Goal: Share content

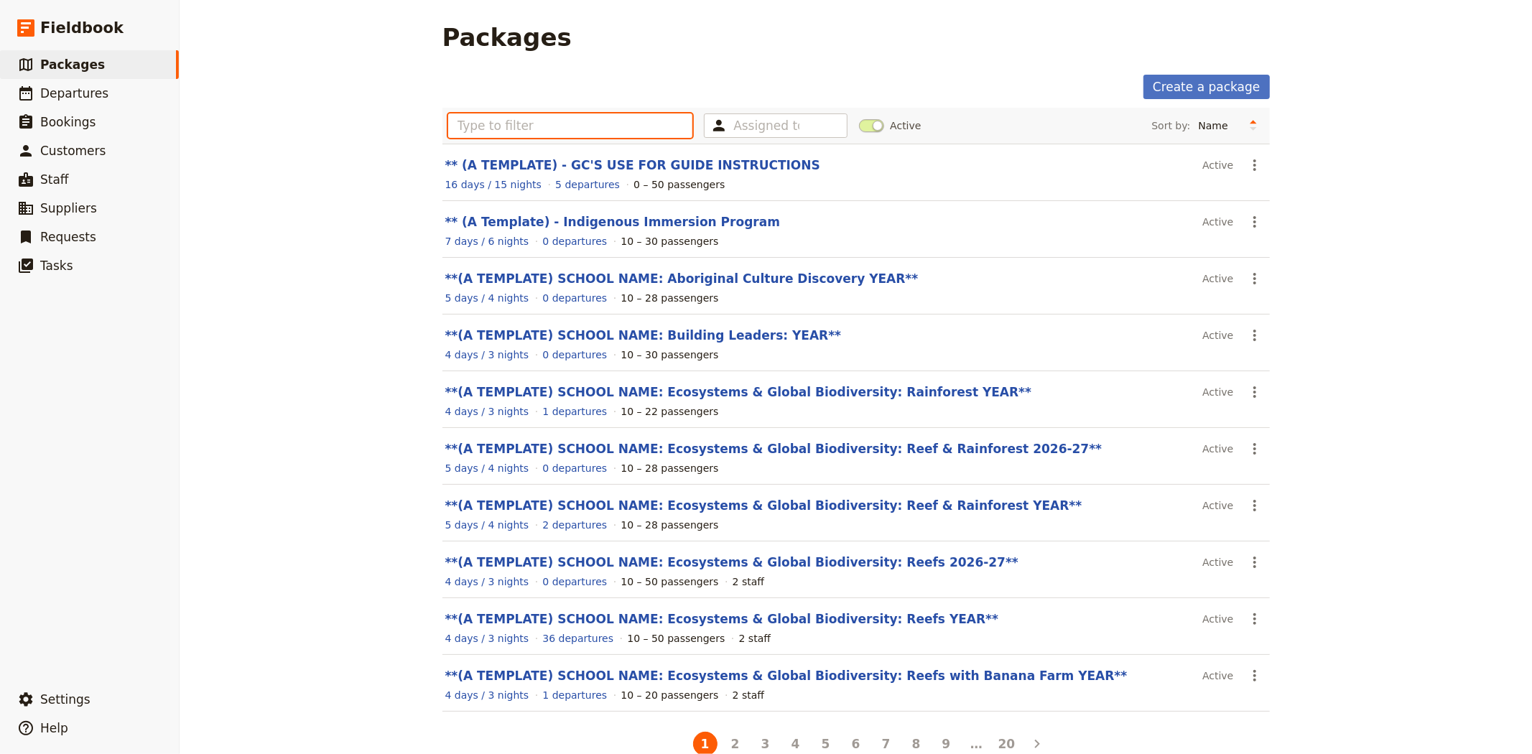
click at [593, 130] on input "text" at bounding box center [570, 125] width 245 height 24
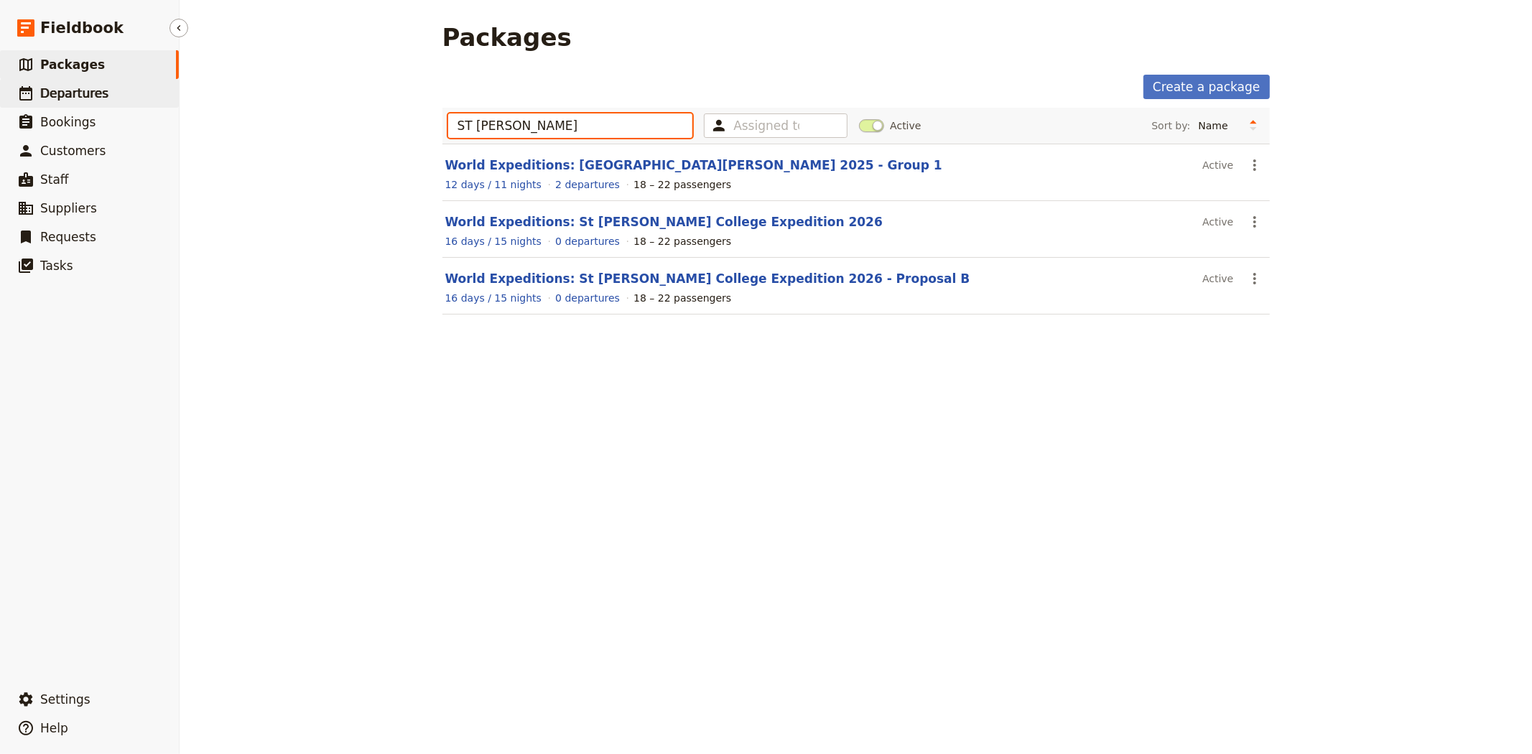
type input "ST [PERSON_NAME]"
click at [80, 94] on span "Departures" at bounding box center [74, 93] width 68 height 14
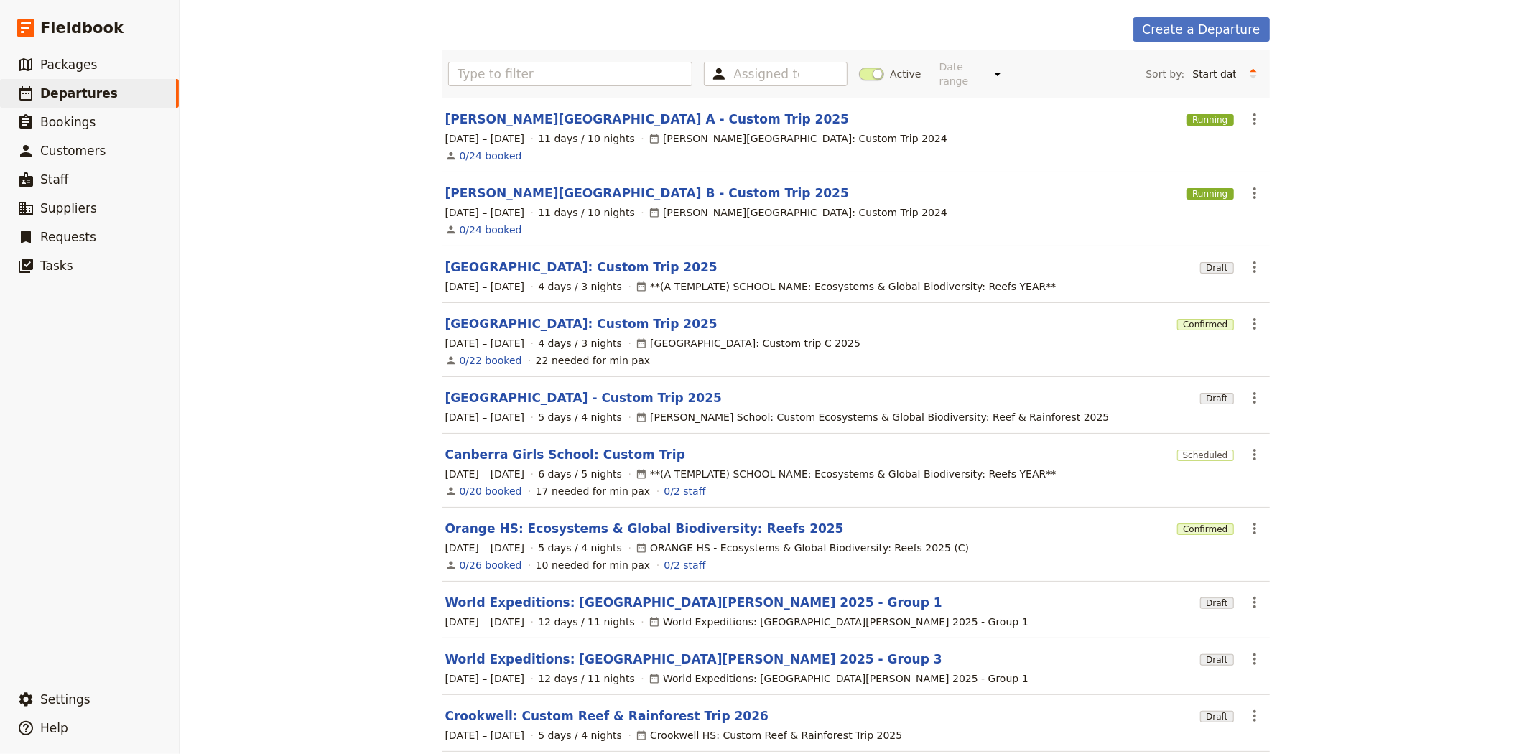
scroll to position [116, 0]
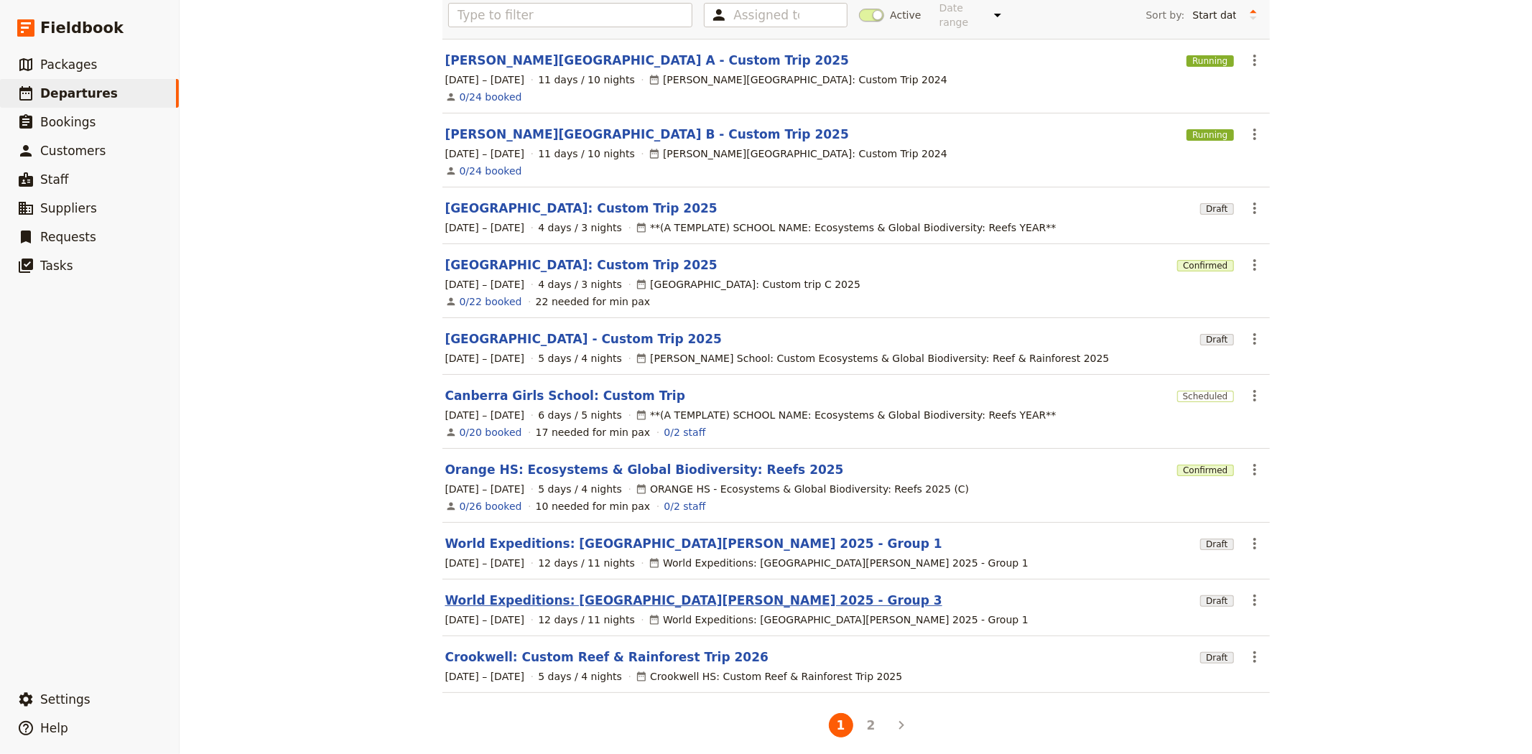
click at [692, 592] on link "World Expeditions: [GEOGRAPHIC_DATA][PERSON_NAME] 2025 - Group 3" at bounding box center [693, 600] width 497 height 17
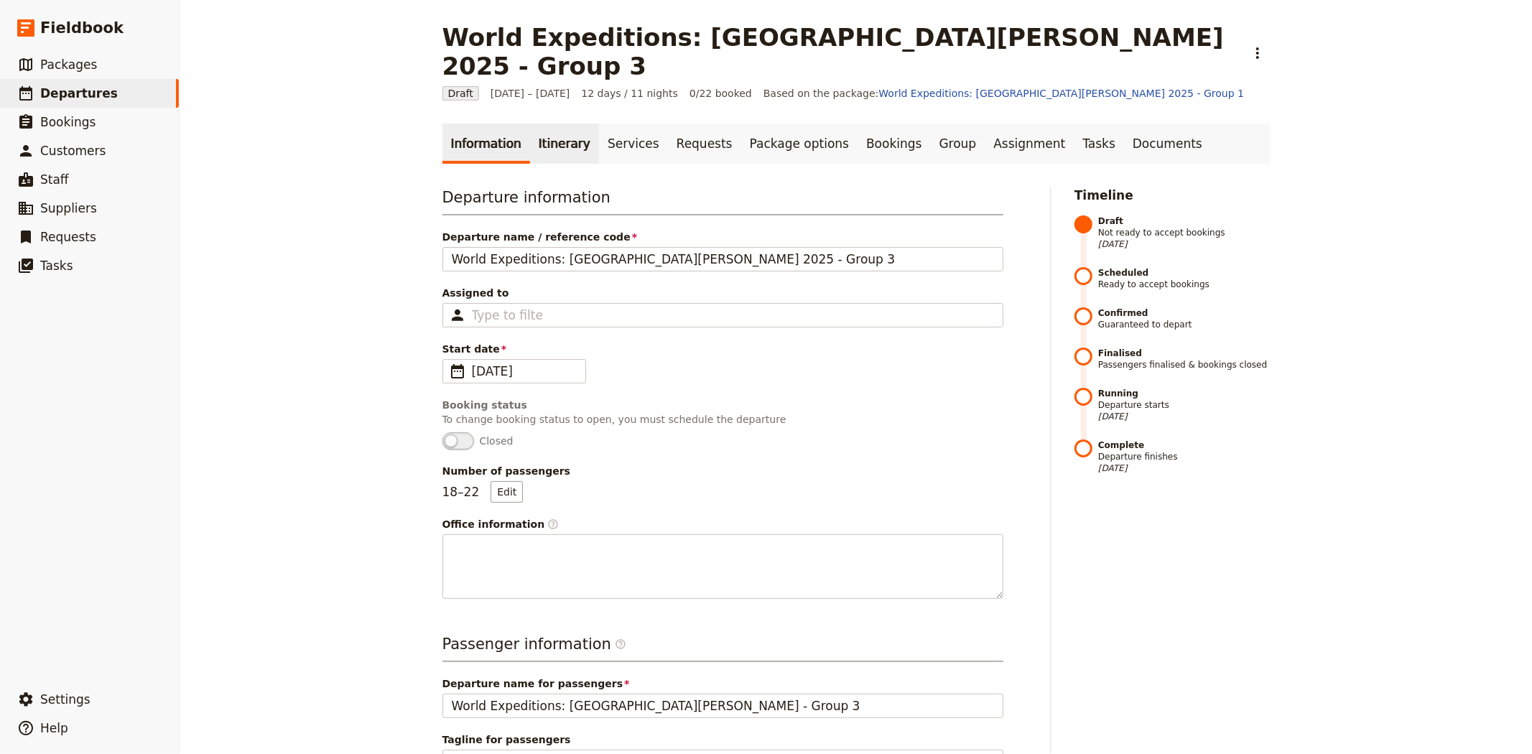
click at [530, 124] on link "Itinerary" at bounding box center [564, 144] width 69 height 40
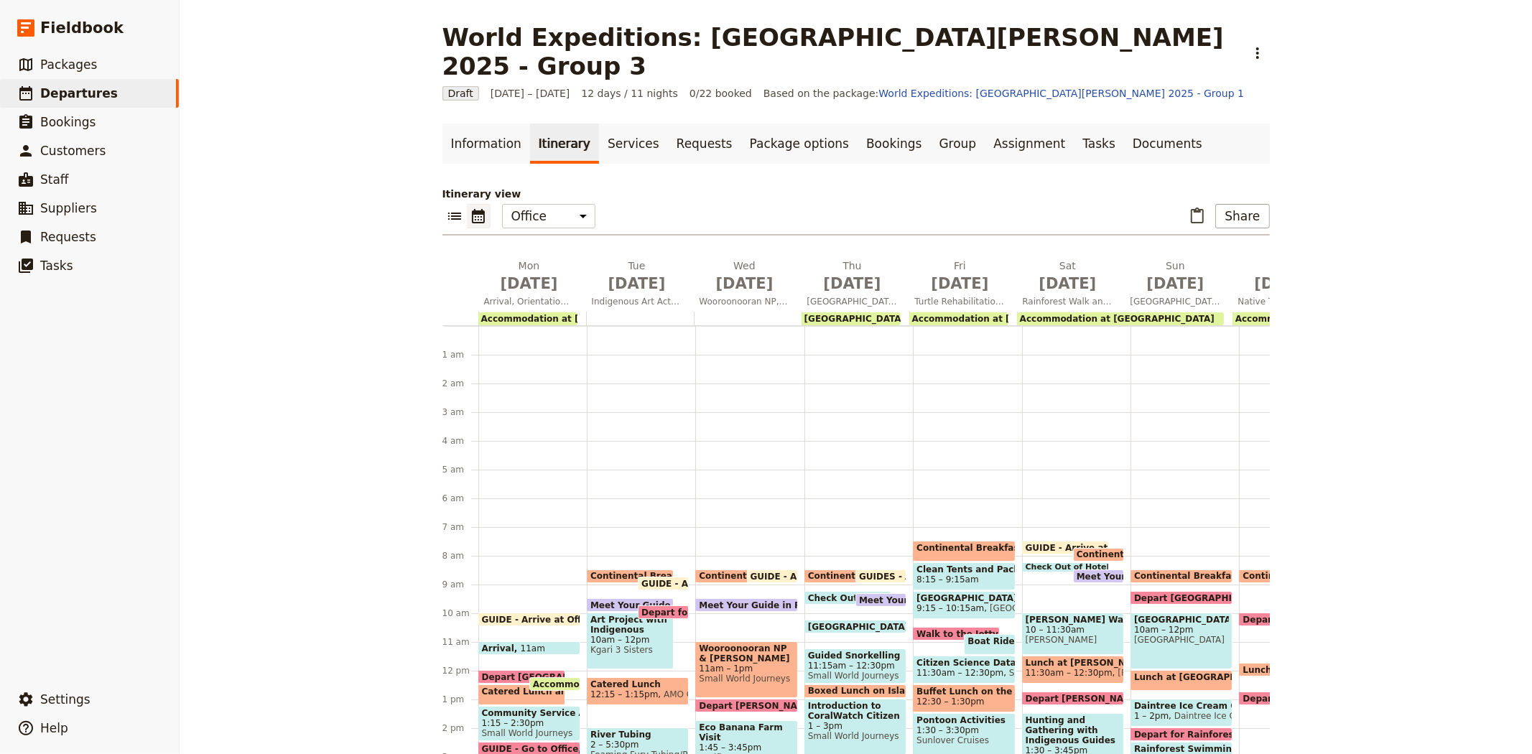
scroll to position [187, 0]
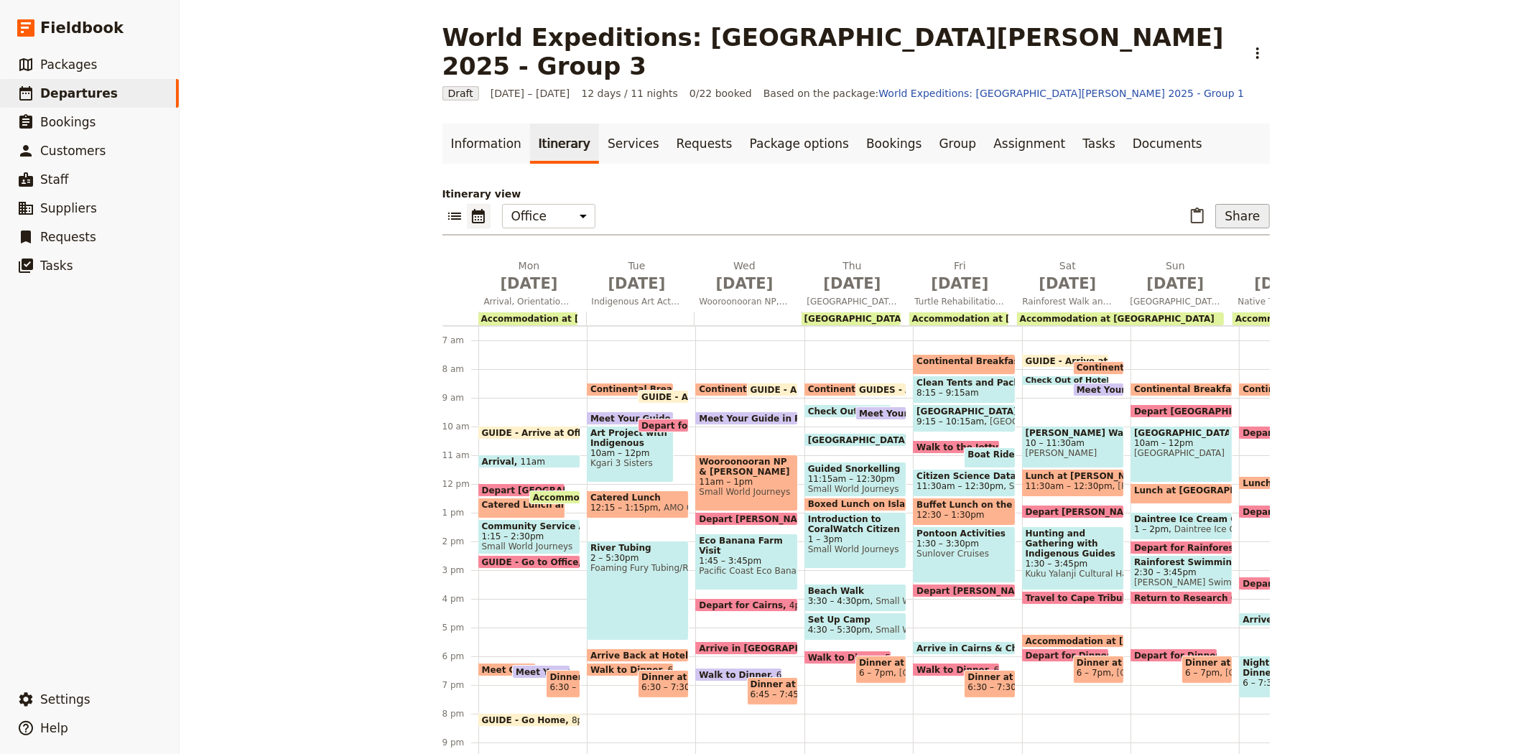
click at [1247, 204] on button "Share" at bounding box center [1242, 216] width 54 height 24
click at [1198, 219] on span "Guide itinerary" at bounding box center [1194, 219] width 75 height 14
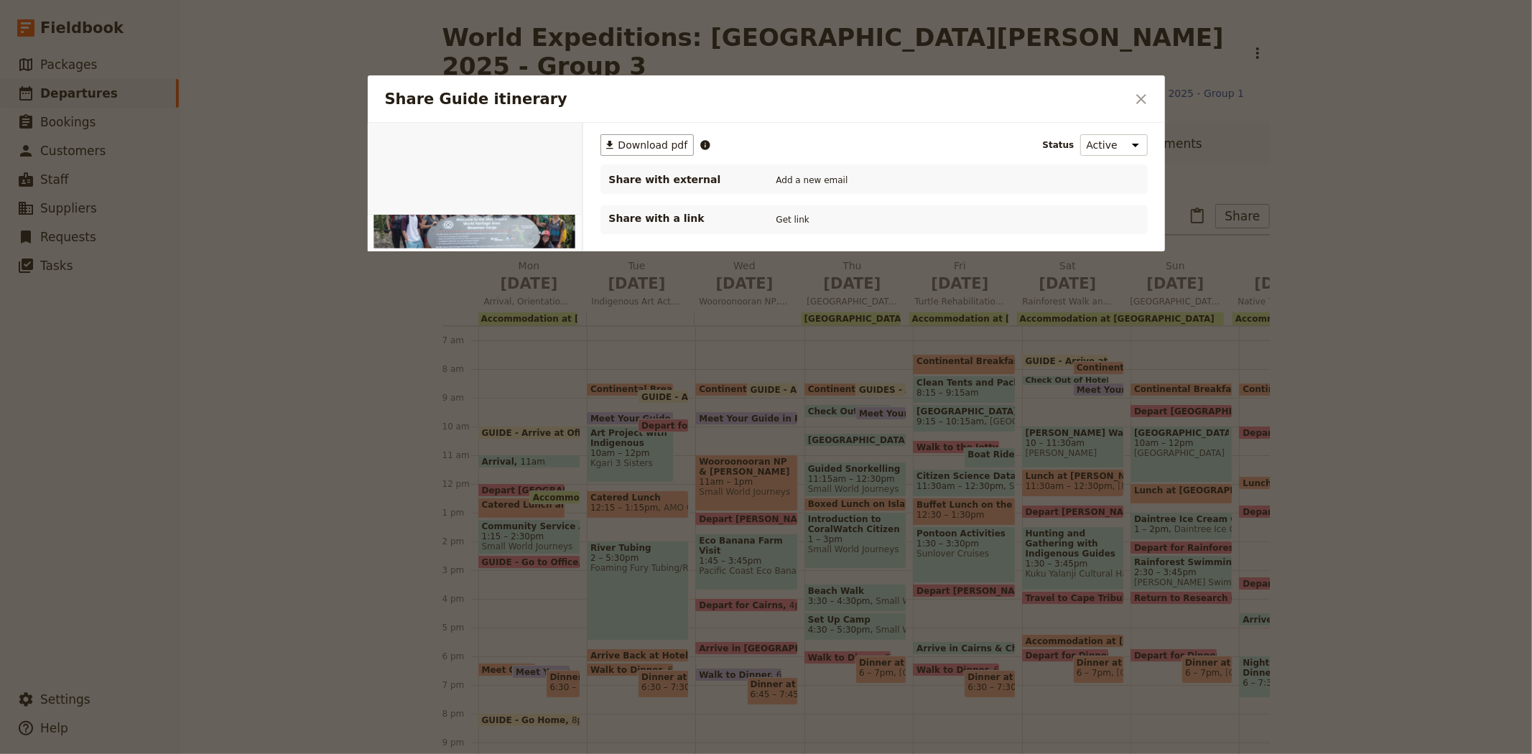
scroll to position [0, 0]
click at [636, 138] on span "Download pdf" at bounding box center [653, 145] width 70 height 14
click at [1149, 104] on icon "Close dialog" at bounding box center [1140, 98] width 17 height 17
